Goal: Task Accomplishment & Management: Complete application form

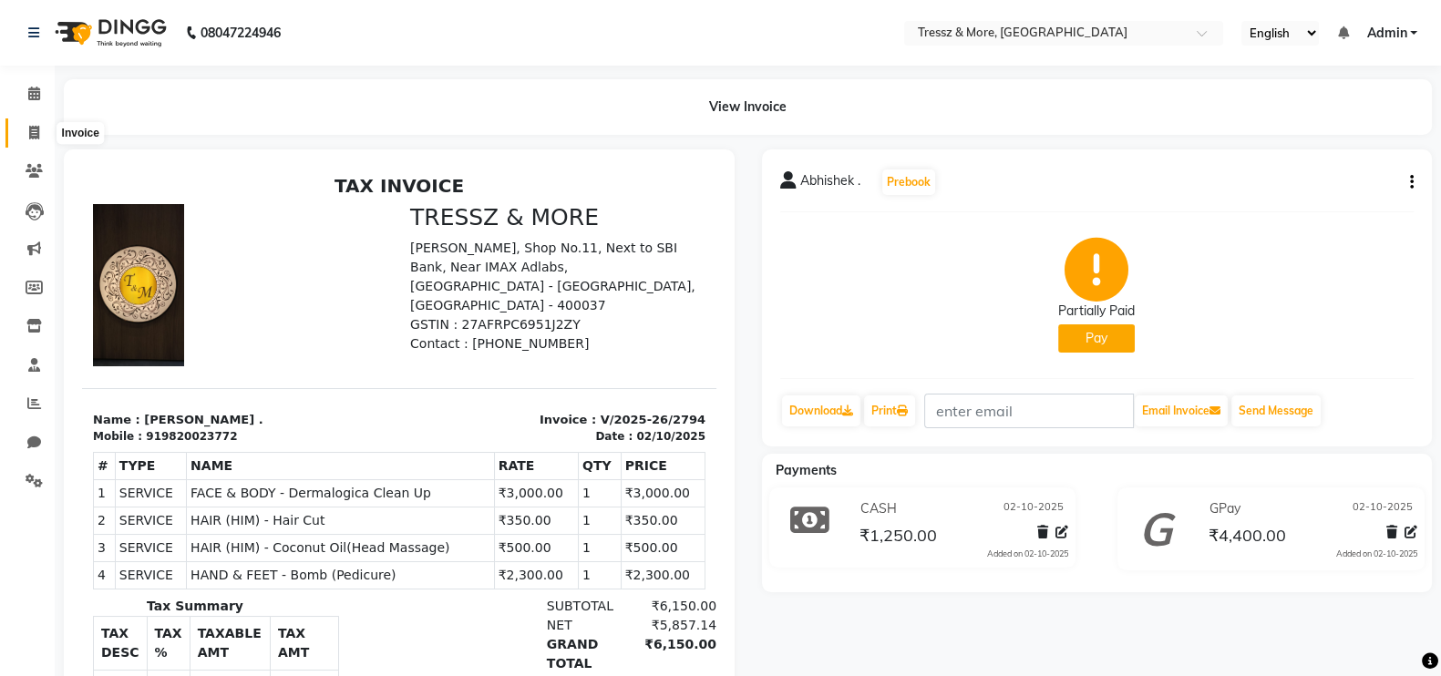
click at [38, 128] on icon at bounding box center [34, 133] width 10 height 14
select select "service"
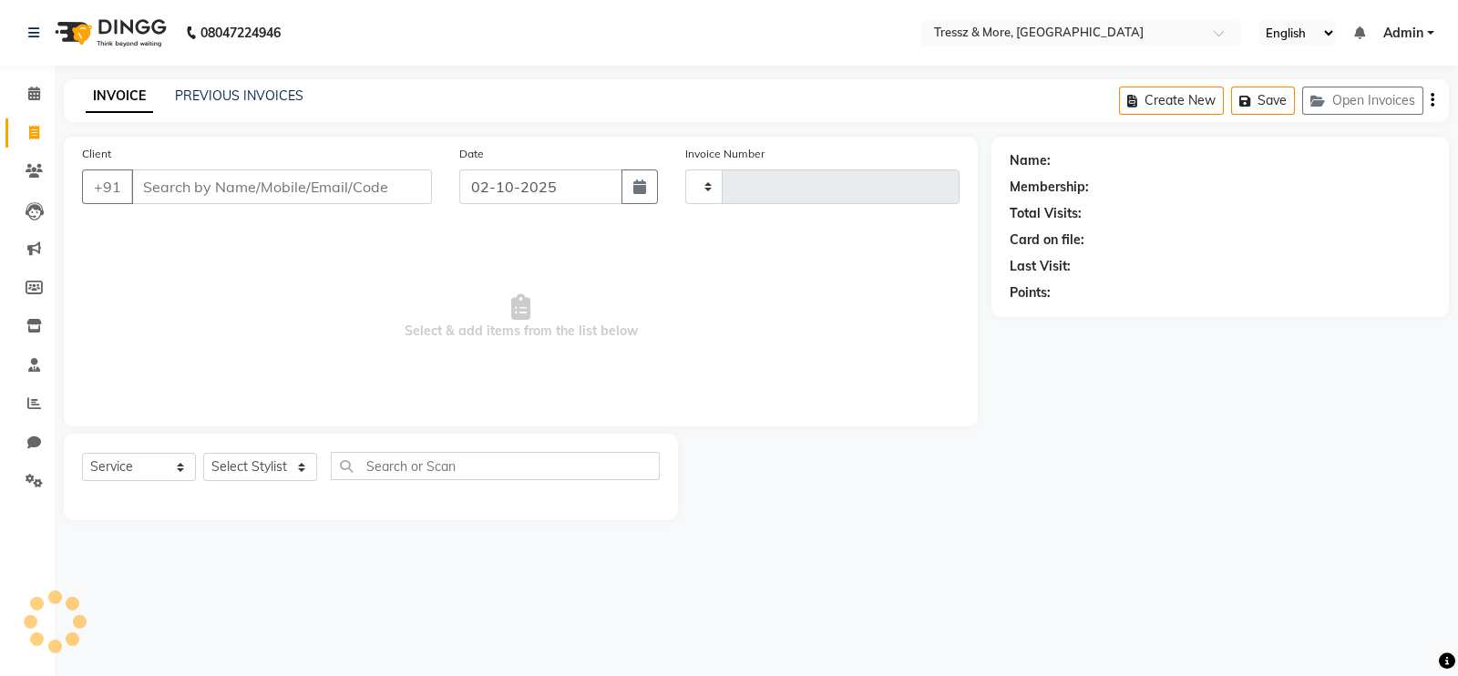
type input "2795"
select select "3037"
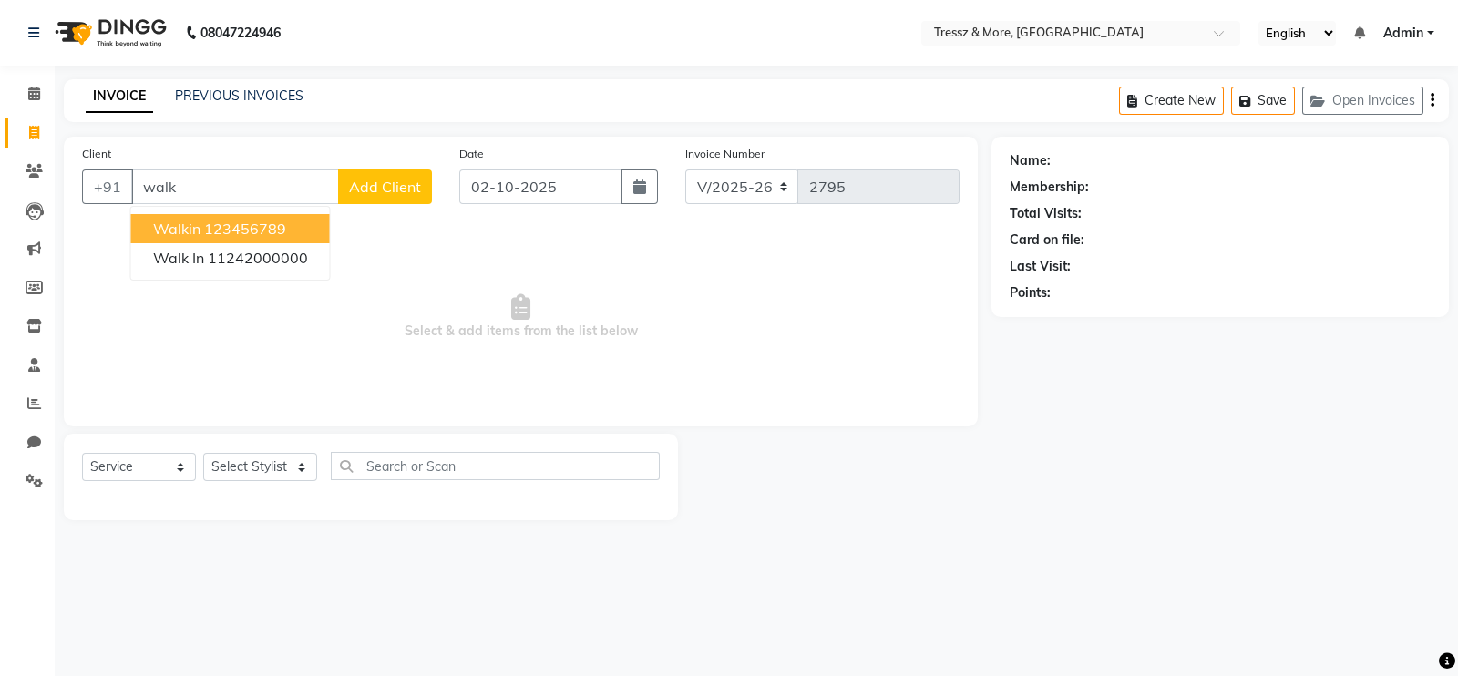
click at [262, 218] on button "walkin 123456789" at bounding box center [230, 228] width 199 height 29
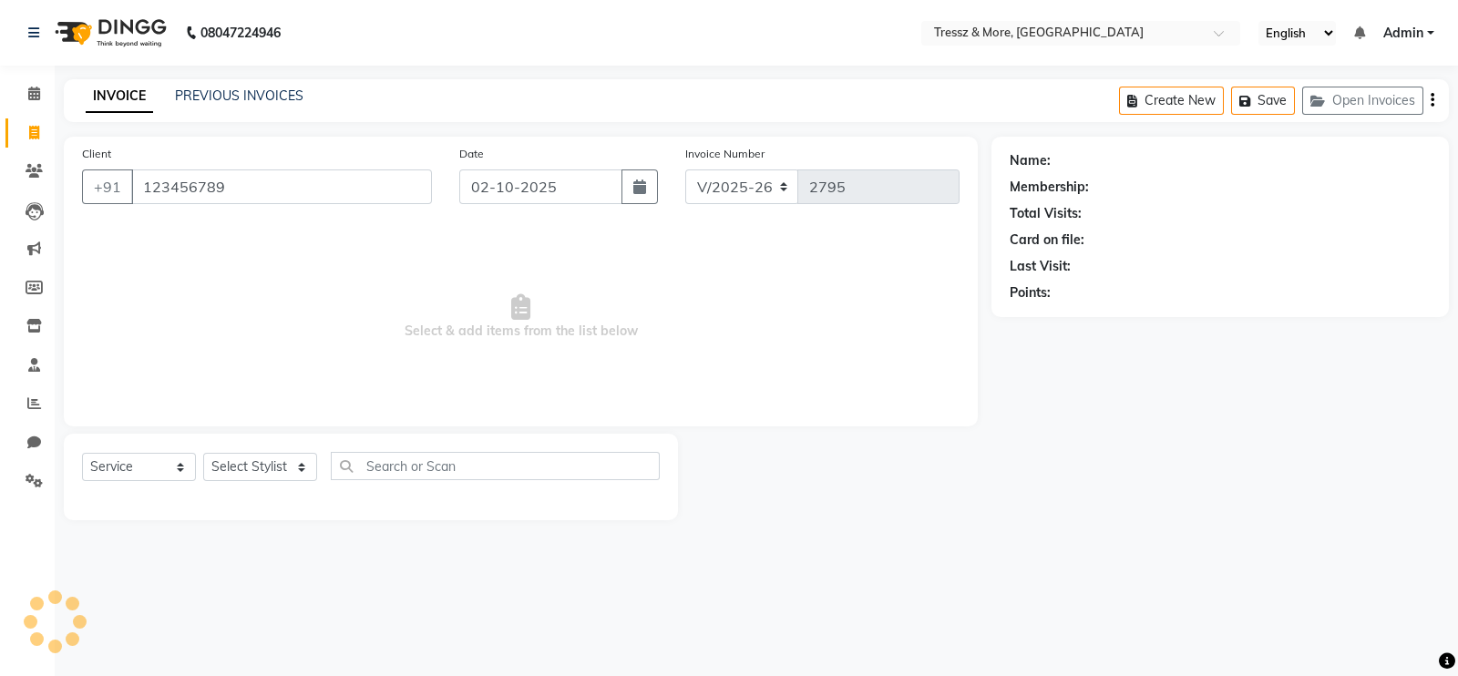
type input "123456789"
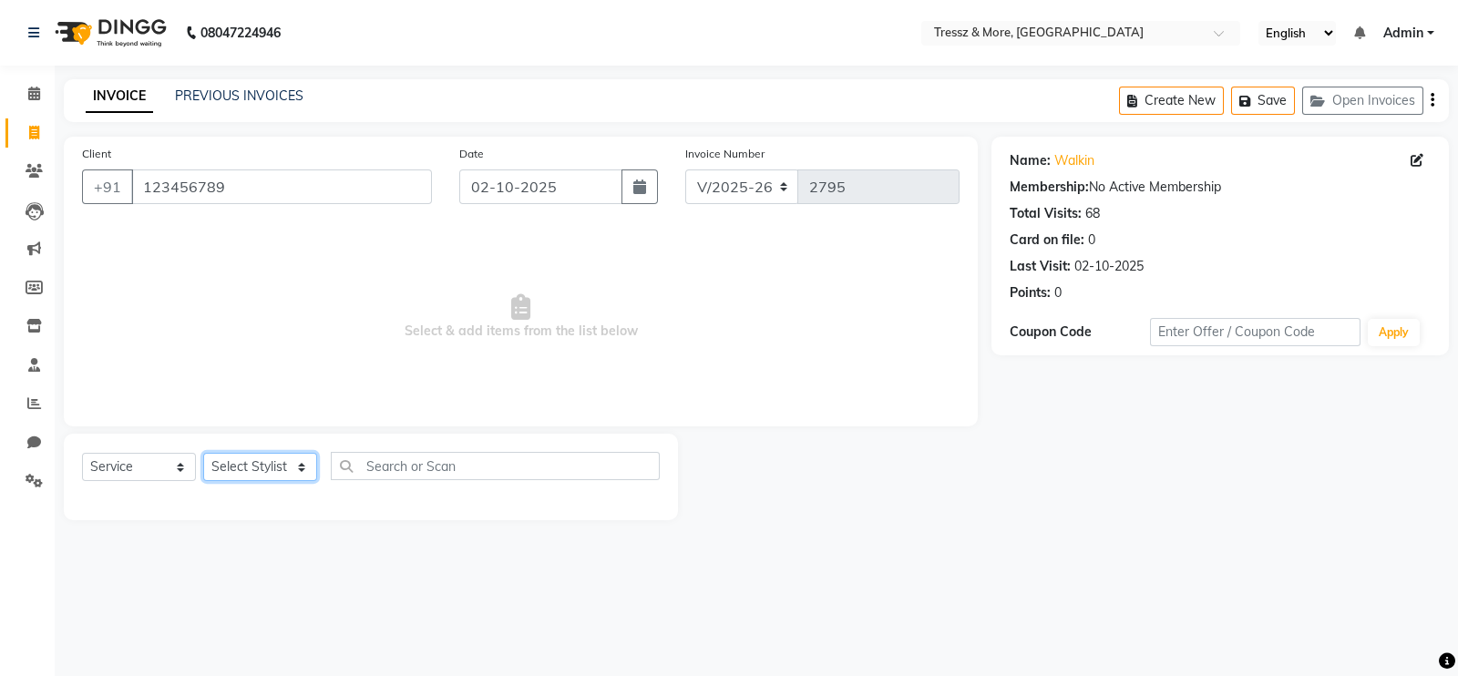
click at [264, 457] on select "Select Stylist [PERSON_NAME] Anas [PERSON_NAME] [PERSON_NAME] [PERSON_NAME] [PE…" at bounding box center [260, 467] width 114 height 28
click at [264, 469] on select "Select Stylist [PERSON_NAME] Anas [PERSON_NAME] [PERSON_NAME] [PERSON_NAME] [PE…" at bounding box center [260, 467] width 114 height 28
select select "72132"
click at [203, 454] on select "Select Stylist [PERSON_NAME] Anas [PERSON_NAME] [PERSON_NAME] [PERSON_NAME] [PE…" at bounding box center [260, 467] width 114 height 28
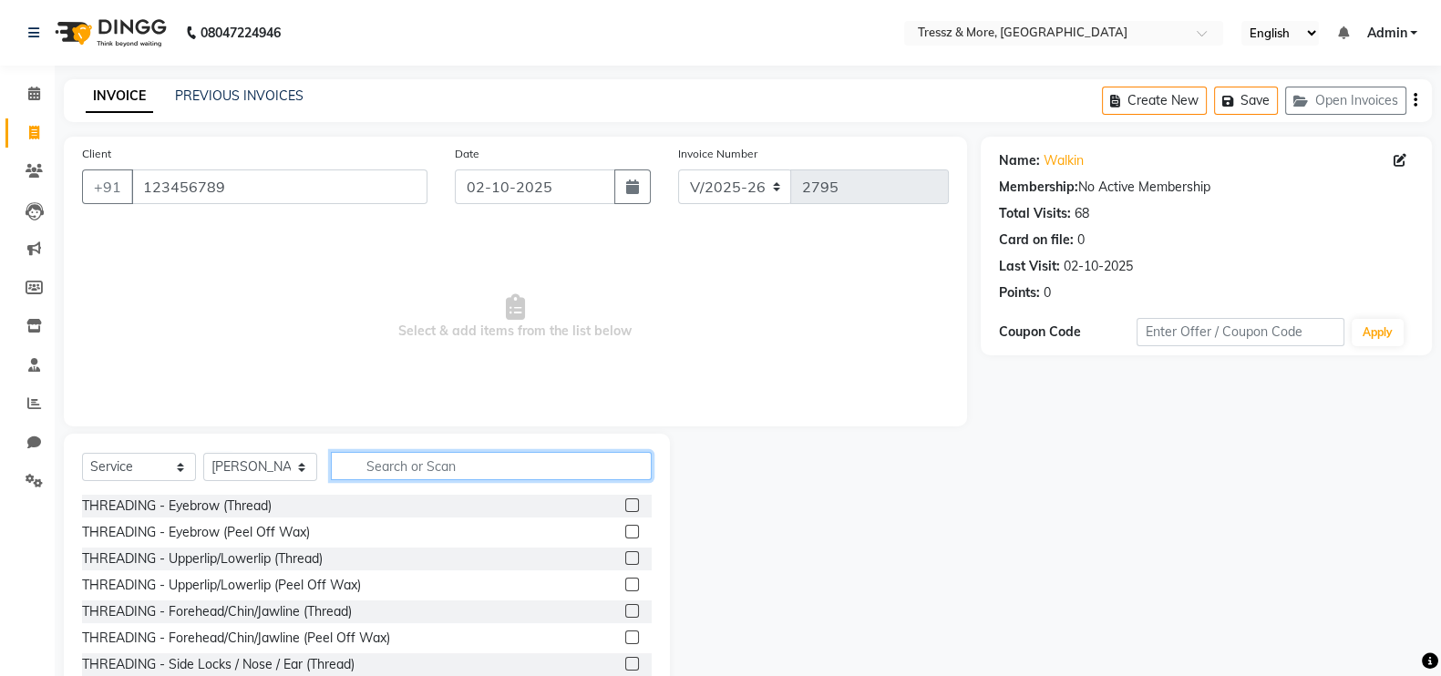
click at [446, 453] on input "text" at bounding box center [491, 466] width 321 height 28
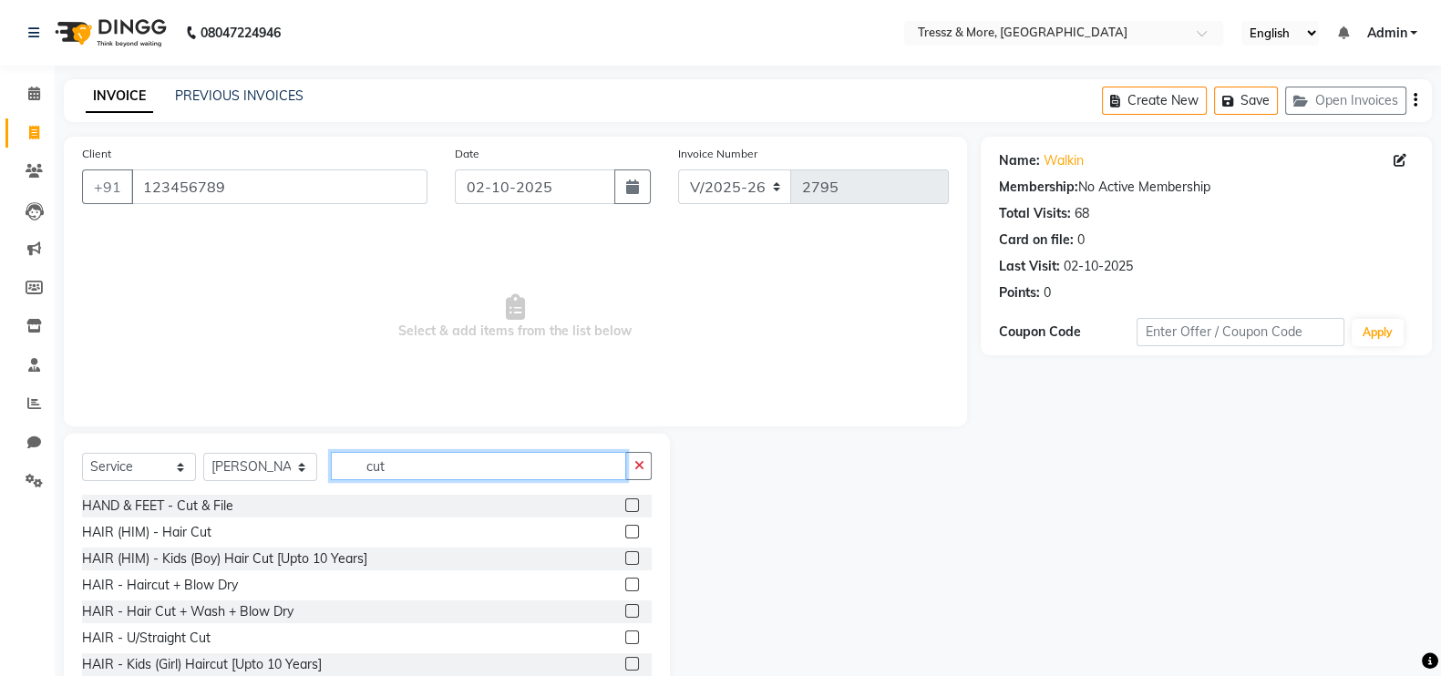
type input "cut"
click at [625, 531] on label at bounding box center [632, 532] width 14 height 14
click at [625, 531] on input "checkbox" at bounding box center [631, 533] width 12 height 12
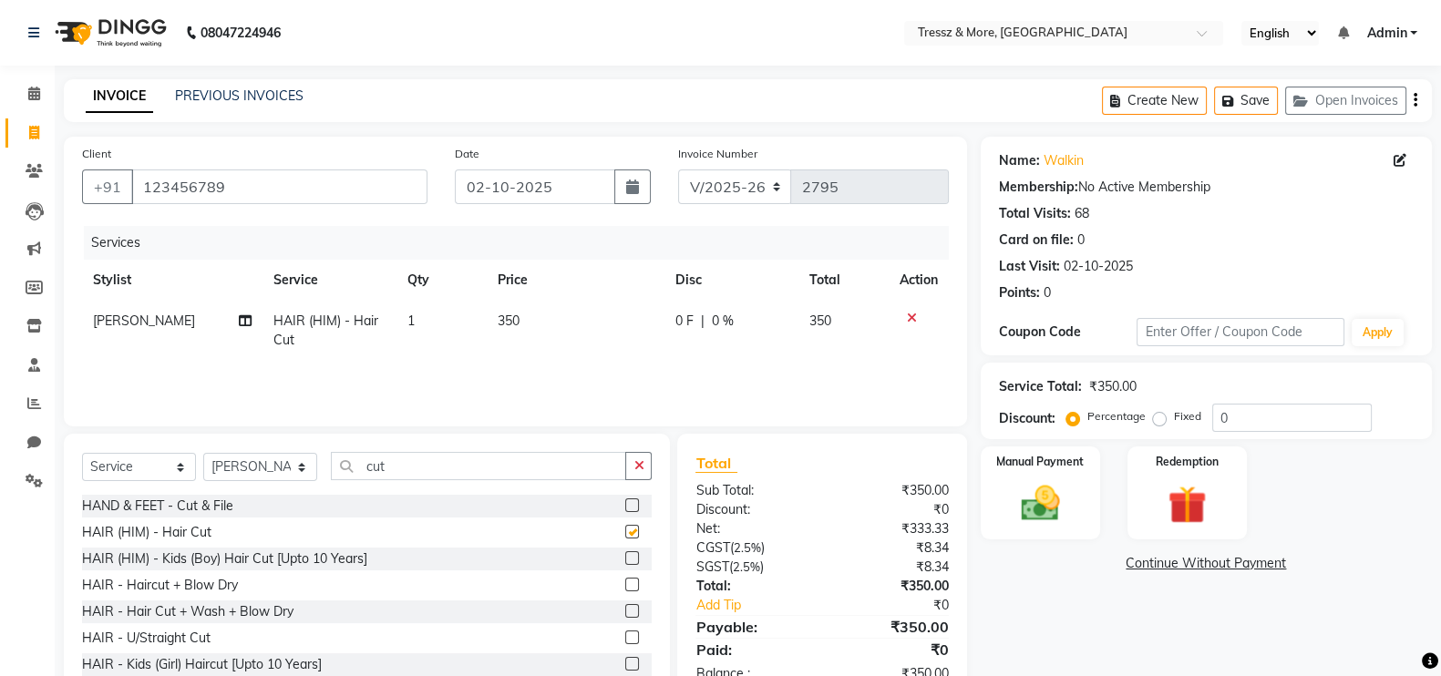
checkbox input "false"
click at [509, 329] on span "350" at bounding box center [509, 321] width 22 height 16
select select "72132"
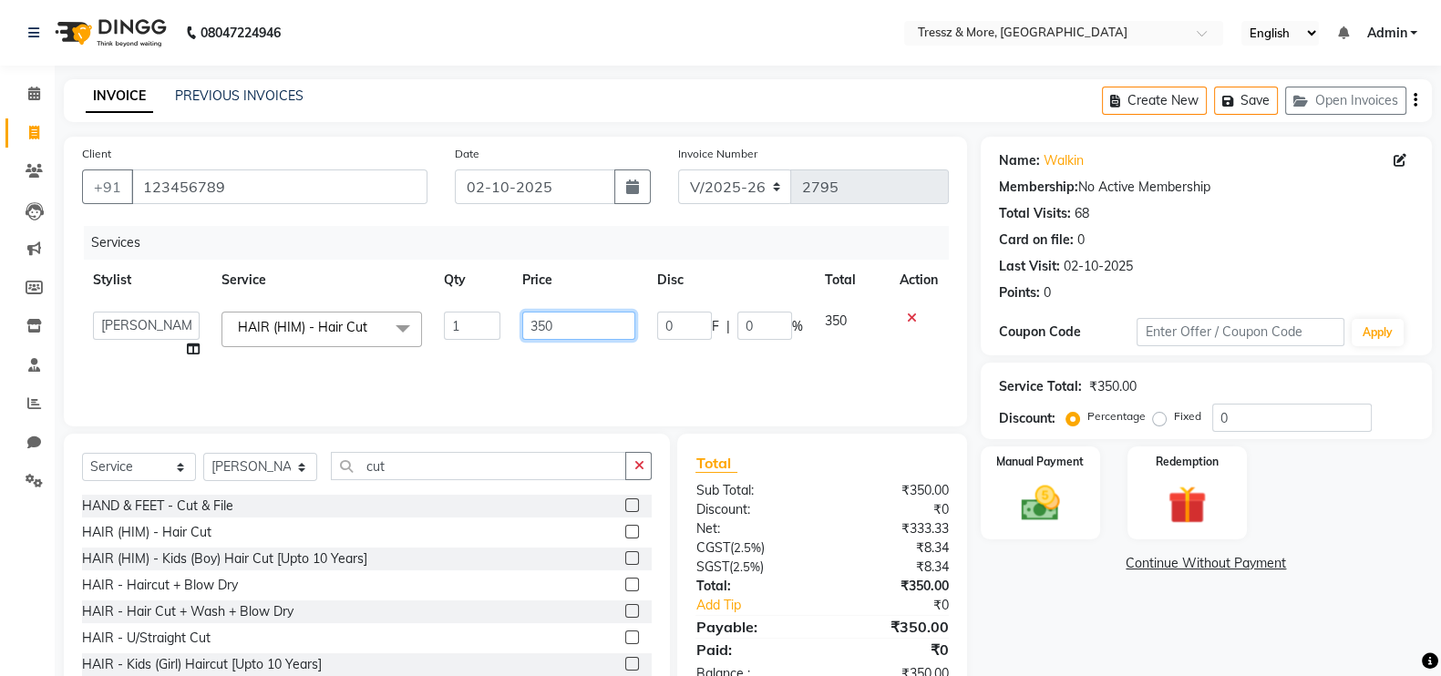
click at [546, 323] on input "350" at bounding box center [579, 326] width 114 height 28
type input "470"
click at [1033, 558] on link "Continue Without Payment" at bounding box center [1206, 563] width 444 height 19
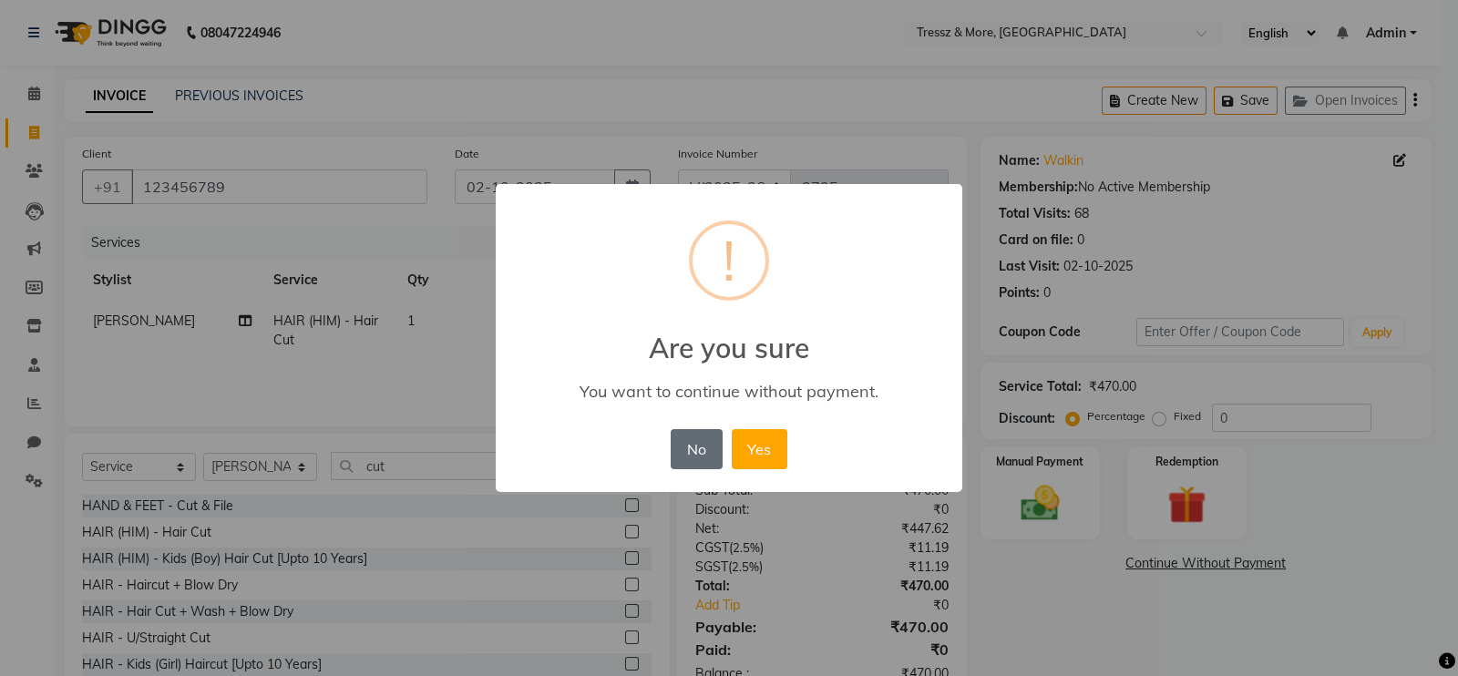
click at [693, 439] on button "No" at bounding box center [696, 449] width 51 height 40
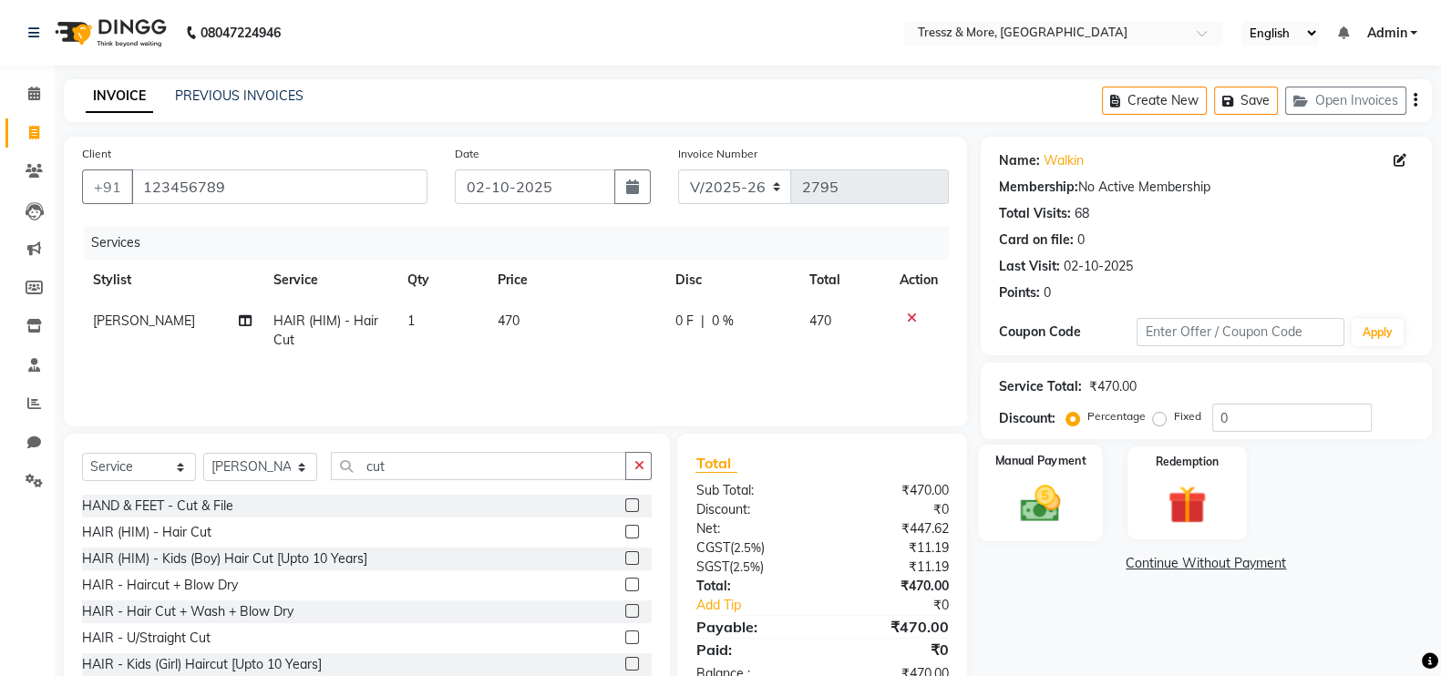
click at [980, 526] on div "Manual Payment" at bounding box center [1040, 493] width 125 height 97
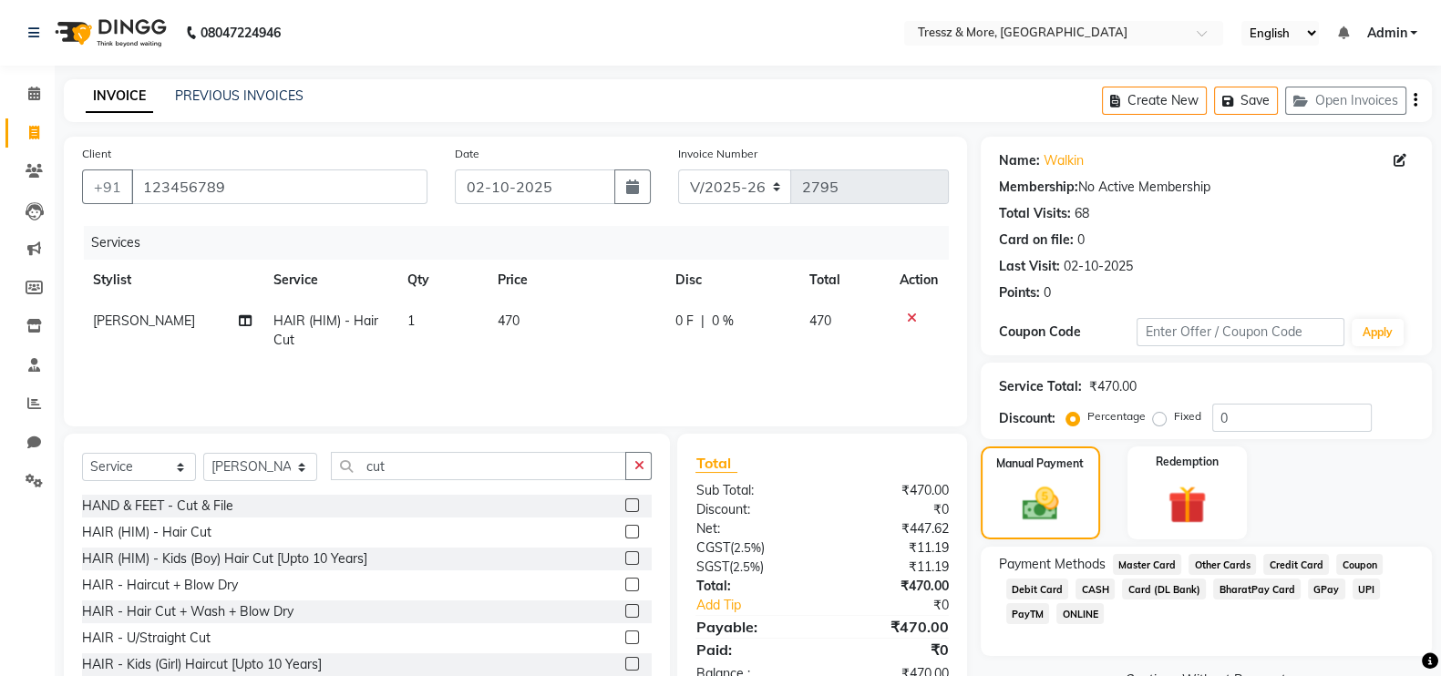
click at [1093, 590] on span "CASH" at bounding box center [1094, 589] width 39 height 21
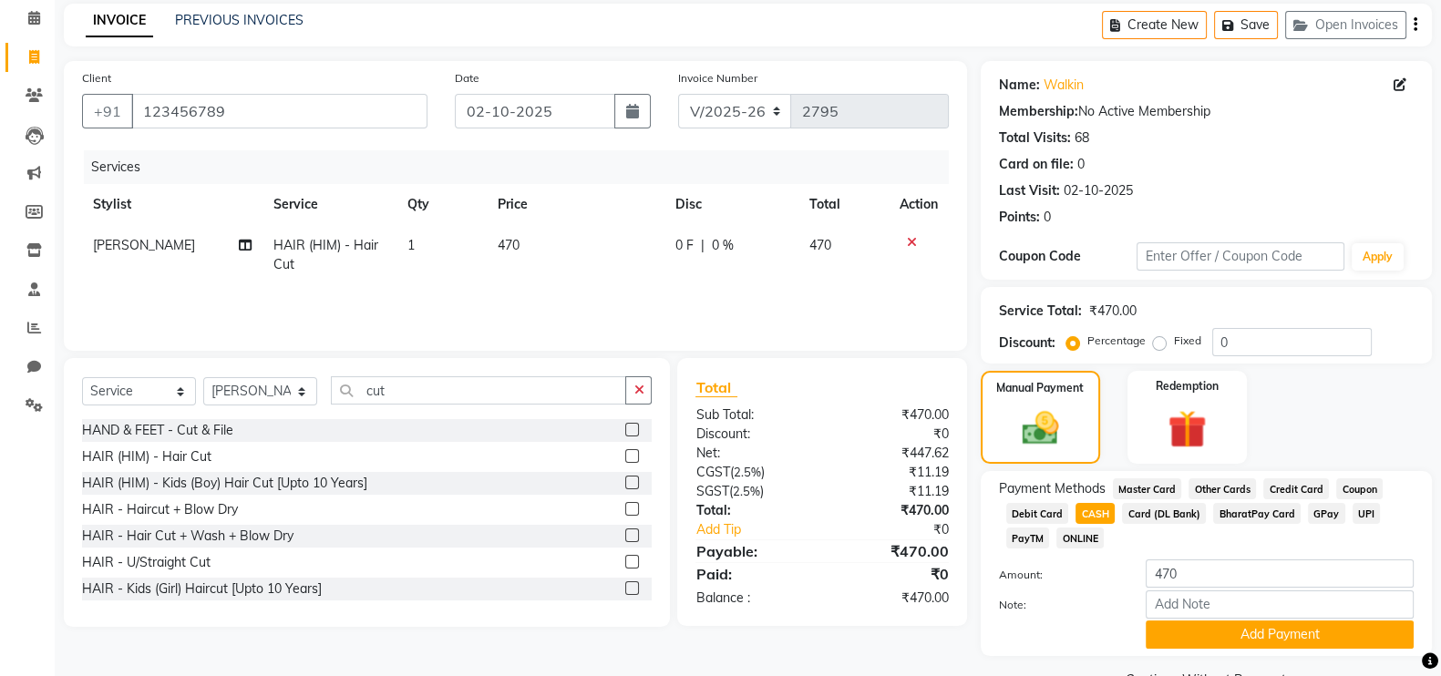
scroll to position [123, 0]
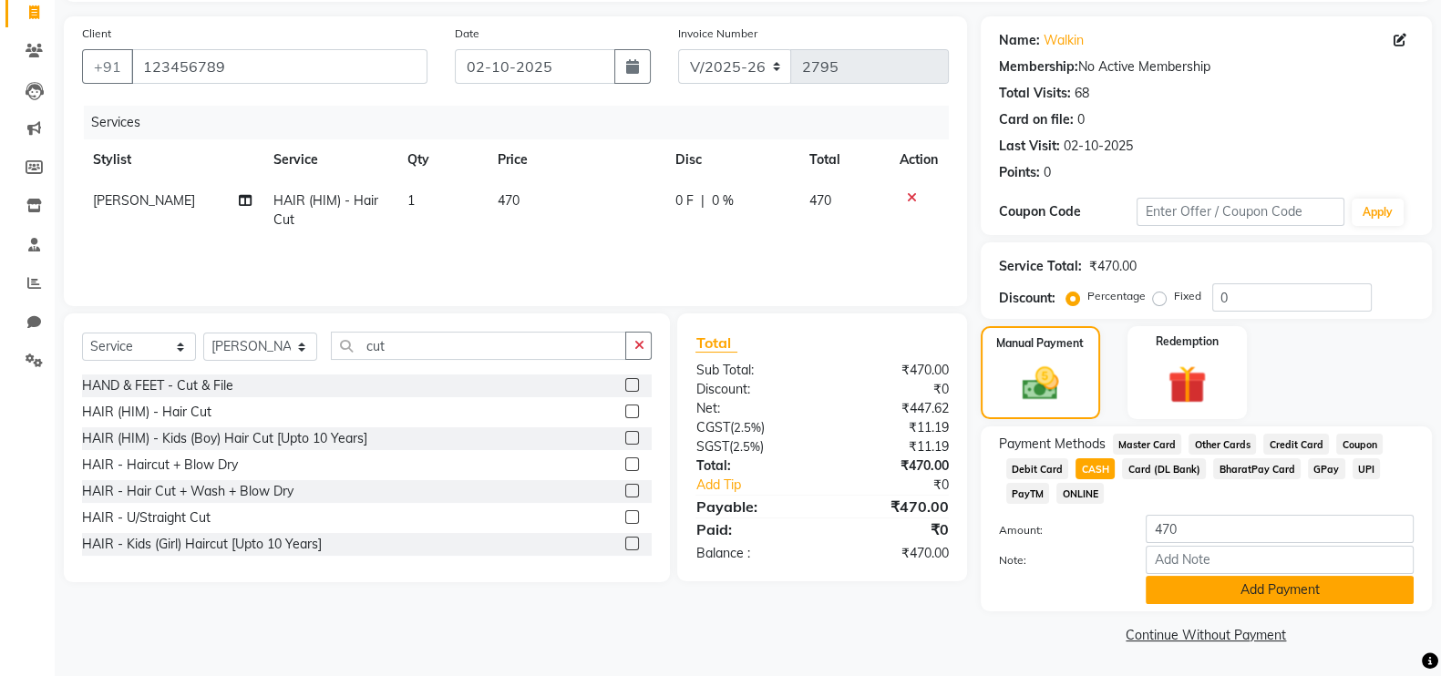
click at [1298, 590] on button "Add Payment" at bounding box center [1279, 590] width 268 height 28
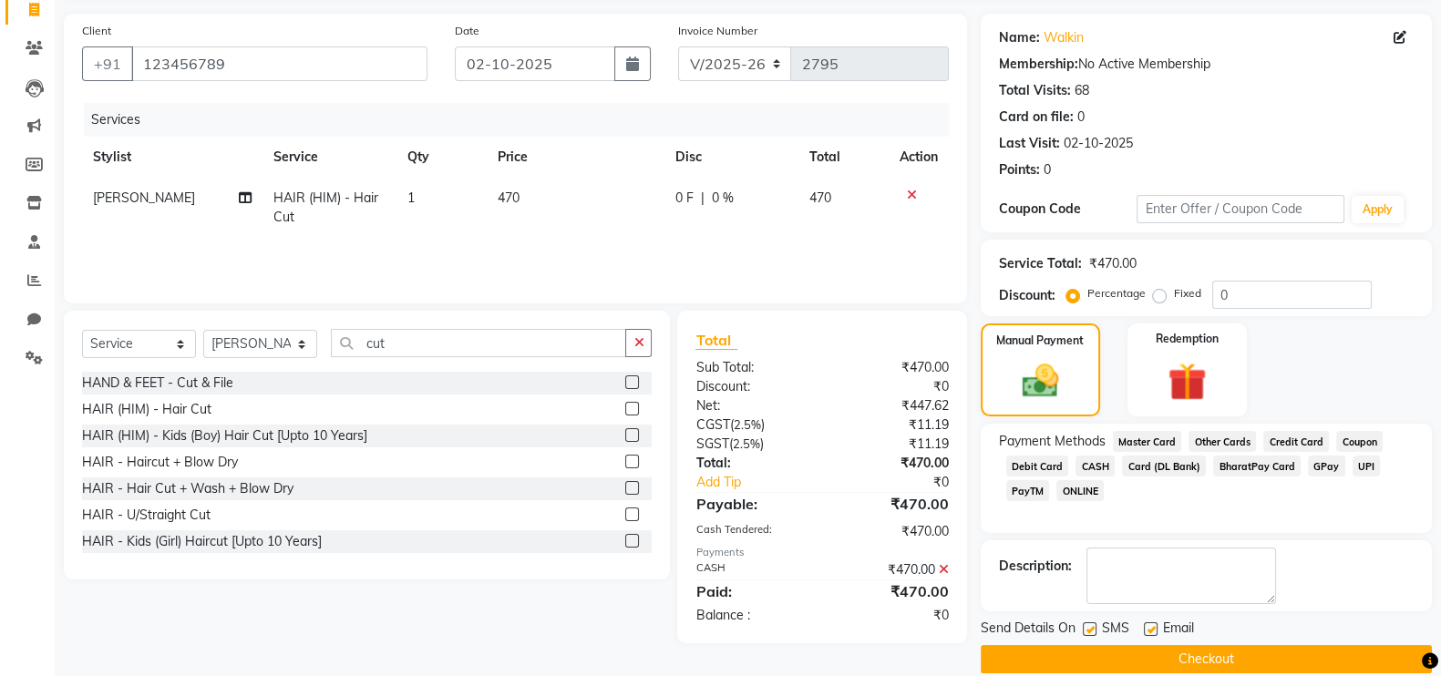
click at [1255, 658] on button "Checkout" at bounding box center [1205, 659] width 451 height 28
